Goal: Information Seeking & Learning: Learn about a topic

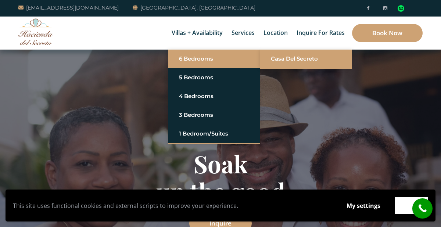
click at [277, 58] on link "Casa del Secreto" at bounding box center [306, 58] width 70 height 13
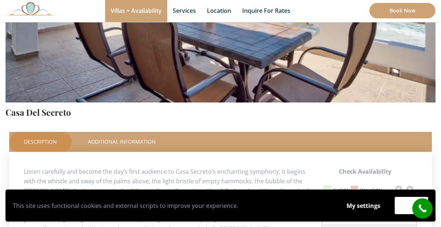
scroll to position [217, 0]
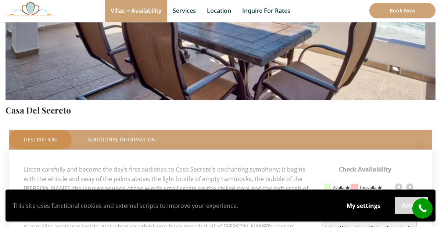
click at [404, 205] on button "Accept" at bounding box center [411, 205] width 33 height 17
click at [406, 209] on button "Accept" at bounding box center [411, 205] width 33 height 17
click at [402, 203] on button "Accept" at bounding box center [411, 205] width 33 height 17
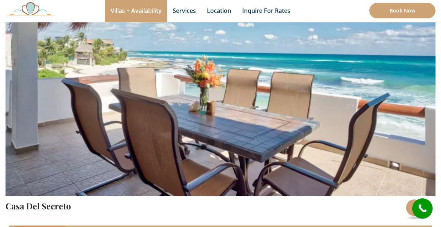
scroll to position [122, 0]
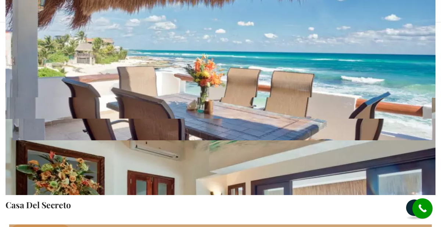
click at [410, 208] on button at bounding box center [414, 208] width 17 height 17
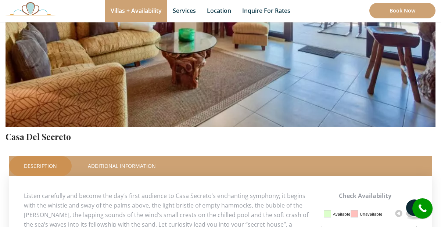
scroll to position [192, 0]
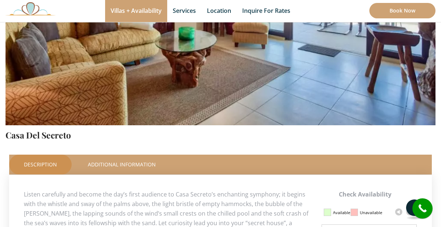
click at [410, 208] on button at bounding box center [414, 207] width 17 height 17
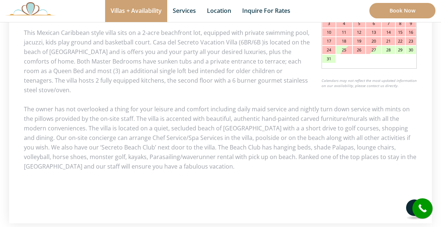
scroll to position [440, 0]
click at [411, 209] on button at bounding box center [414, 208] width 17 height 17
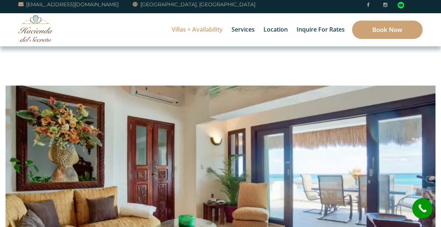
scroll to position [0, 0]
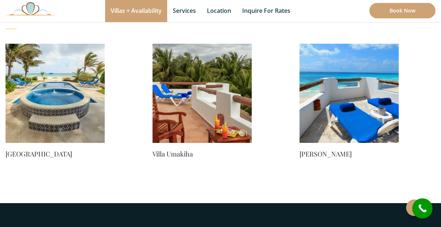
scroll to position [667, 0]
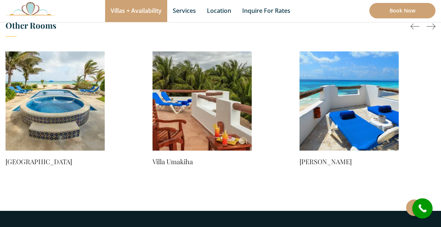
click at [175, 100] on img at bounding box center [202, 100] width 99 height 99
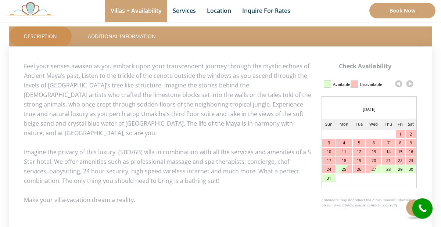
scroll to position [321, 0]
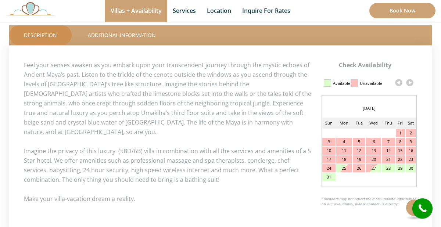
click at [410, 83] on link at bounding box center [410, 82] width 11 height 11
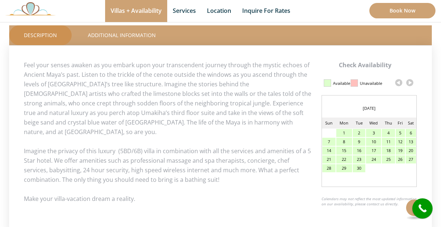
click at [410, 83] on link at bounding box center [410, 82] width 11 height 11
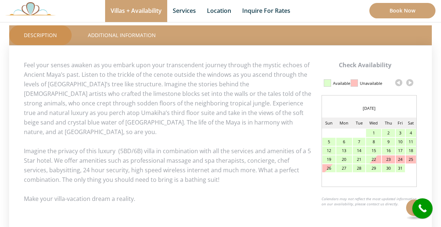
click at [410, 83] on link at bounding box center [410, 82] width 11 height 11
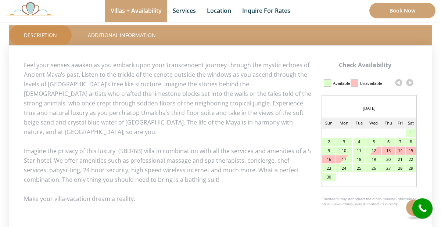
click at [410, 83] on link at bounding box center [410, 82] width 11 height 11
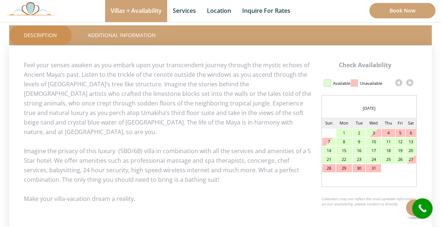
click at [397, 83] on link at bounding box center [399, 82] width 11 height 11
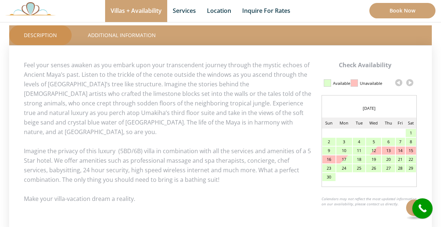
click at [399, 83] on link at bounding box center [399, 82] width 11 height 11
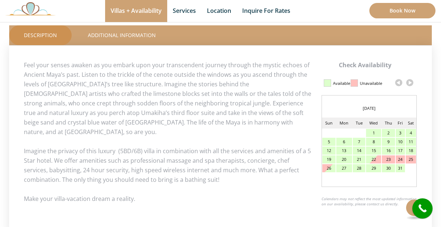
click at [410, 82] on link at bounding box center [410, 82] width 11 height 11
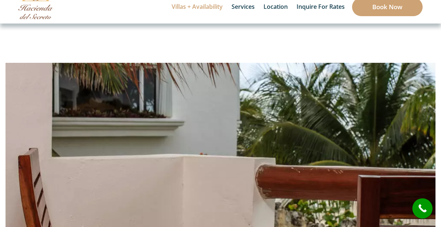
scroll to position [0, 0]
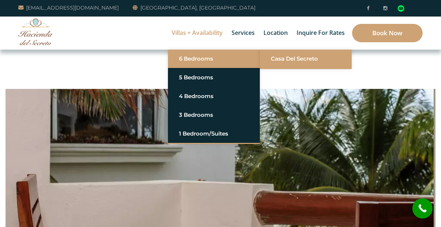
click at [273, 58] on link "Casa del Secreto" at bounding box center [306, 58] width 70 height 13
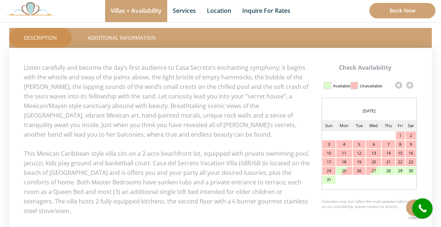
scroll to position [320, 0]
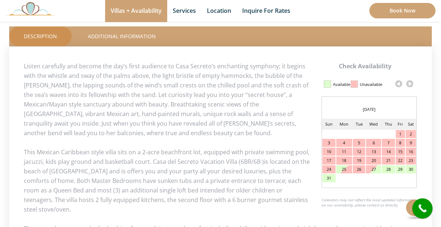
click at [411, 85] on link at bounding box center [410, 83] width 11 height 11
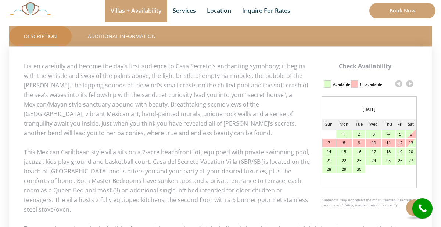
click at [411, 85] on link at bounding box center [410, 83] width 11 height 11
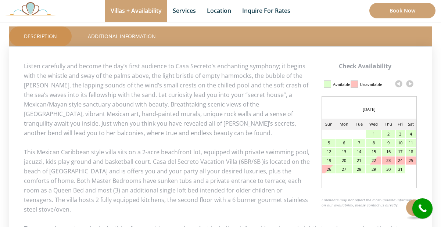
click at [411, 85] on link at bounding box center [410, 83] width 11 height 11
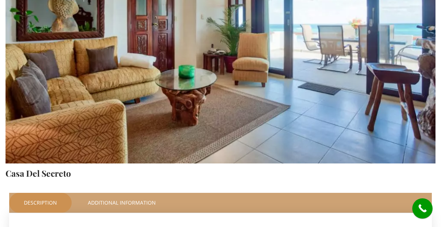
scroll to position [0, 0]
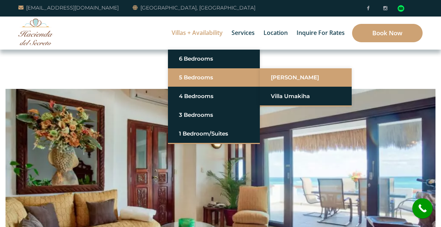
click at [279, 77] on link "[PERSON_NAME]" at bounding box center [306, 77] width 70 height 13
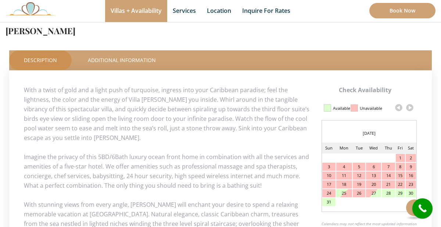
scroll to position [296, 0]
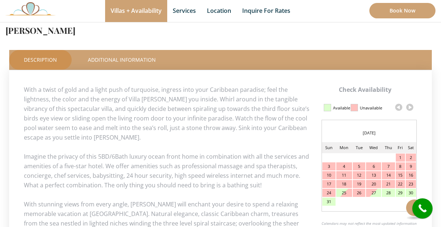
click at [411, 107] on link at bounding box center [410, 107] width 11 height 11
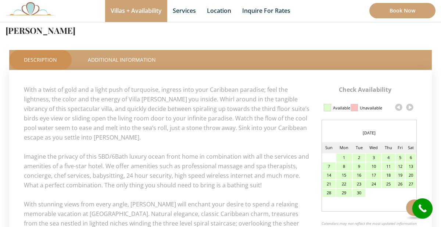
click at [411, 107] on link at bounding box center [410, 107] width 11 height 11
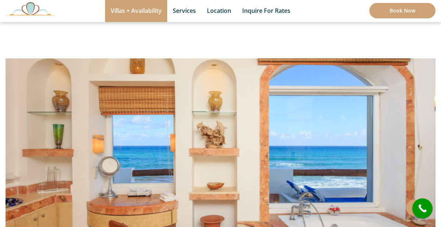
scroll to position [0, 0]
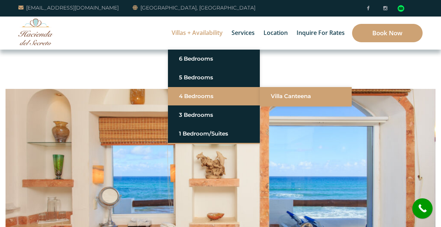
click at [278, 95] on link "Villa Canteena" at bounding box center [306, 96] width 70 height 13
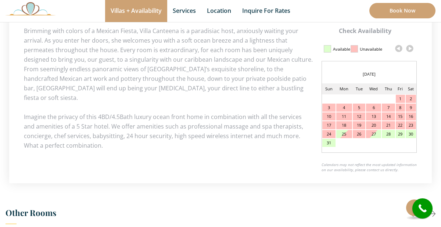
scroll to position [358, 0]
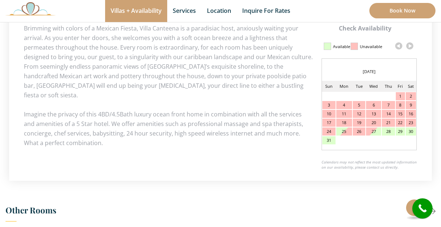
click at [410, 46] on link at bounding box center [410, 45] width 11 height 11
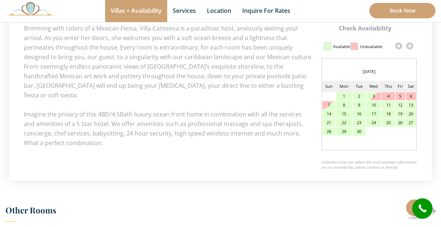
click at [410, 46] on link at bounding box center [410, 45] width 11 height 11
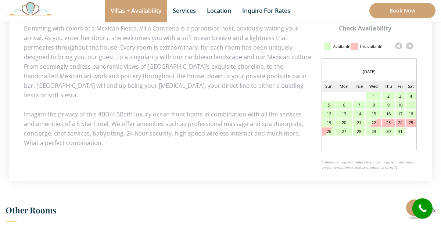
click at [410, 46] on link at bounding box center [410, 45] width 11 height 11
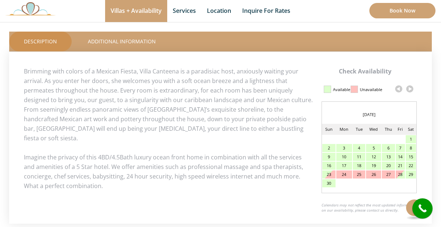
scroll to position [319, 0]
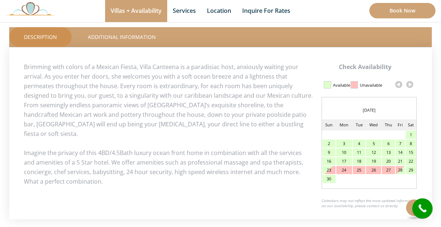
click at [410, 85] on link at bounding box center [410, 84] width 11 height 11
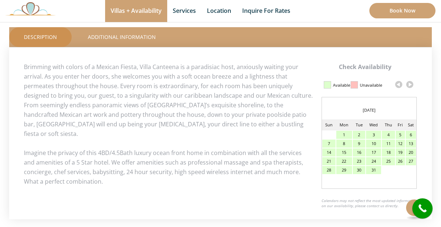
click at [410, 85] on link at bounding box center [410, 84] width 11 height 11
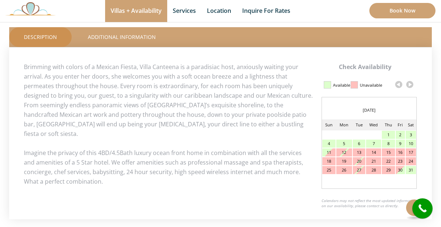
click at [410, 85] on link at bounding box center [410, 84] width 11 height 11
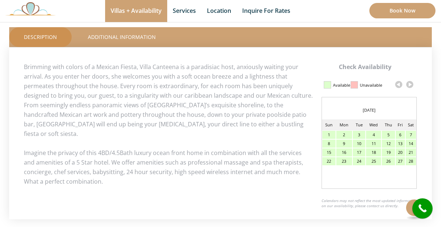
click at [411, 83] on link at bounding box center [410, 84] width 11 height 11
click at [399, 84] on link at bounding box center [399, 84] width 11 height 11
click at [410, 84] on link at bounding box center [410, 84] width 11 height 11
